Goal: Transaction & Acquisition: Purchase product/service

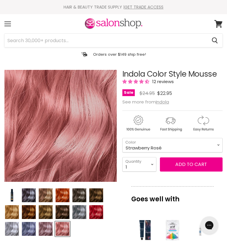
click at [161, 149] on select "Beige Blonde Honey Blonde Medium Blonde Dark Blonde Medium Brown Strawberry Ros…" at bounding box center [172, 145] width 100 height 14
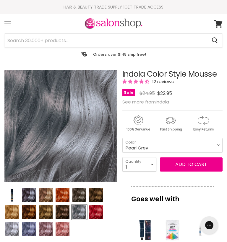
click at [167, 146] on select "Beige Blonde Honey Blonde Medium Blonde Dark Blonde Medium Brown Strawberry Ros…" at bounding box center [172, 145] width 100 height 14
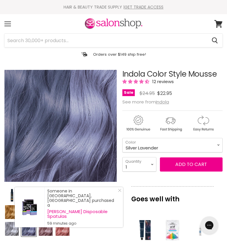
click at [162, 145] on select "Beige Blonde Honey Blonde Medium Blonde Dark Blonde Medium Brown Strawberry Ros…" at bounding box center [172, 145] width 100 height 14
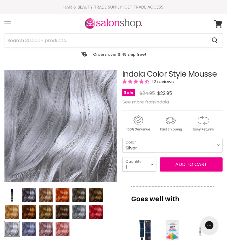
click at [151, 144] on select "Beige Blonde Honey Blonde Medium Blonde Dark Blonde Medium Brown Strawberry Ros…" at bounding box center [172, 145] width 100 height 14
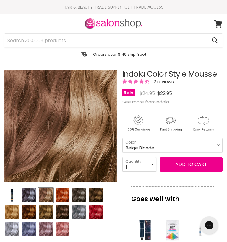
click at [162, 146] on select "Beige Blonde Honey Blonde Medium Blonde Dark Blonde Medium Brown Strawberry Ros…" at bounding box center [172, 145] width 100 height 14
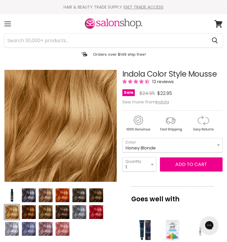
click at [164, 148] on select "Beige Blonde Honey Blonde Medium Blonde Dark Blonde Medium Brown Strawberry Ros…" at bounding box center [172, 145] width 100 height 14
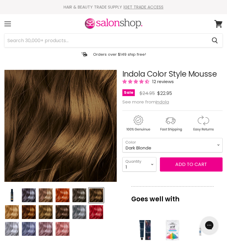
click at [156, 148] on select "Beige Blonde Honey Blonde Medium Blonde Dark Blonde Medium Brown Strawberry Ros…" at bounding box center [172, 145] width 100 height 14
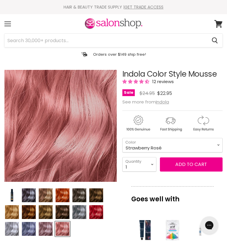
click at [159, 146] on select "Beige Blonde Honey Blonde Medium Blonde Dark Blonde Medium Brown Strawberry Ros…" at bounding box center [172, 145] width 100 height 14
select select "Soft Mauve"
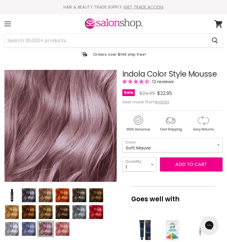
click at [163, 150] on select "Beige Blonde Honey Blonde Medium Blonde Dark Blonde Medium Brown Strawberry Ros…" at bounding box center [172, 145] width 100 height 14
click at [64, 231] on img "Product thumbnails" at bounding box center [62, 229] width 14 height 14
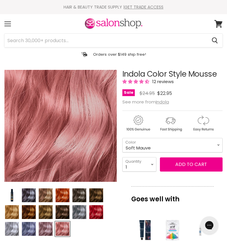
click at [15, 228] on img "Product thumbnails" at bounding box center [12, 229] width 14 height 14
